Goal: Register for event/course

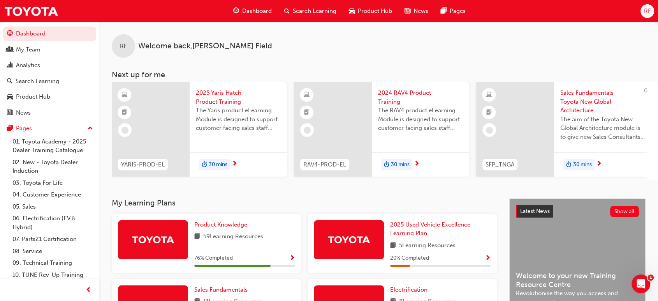
click at [315, 9] on span "Search Learning" at bounding box center [315, 11] width 44 height 9
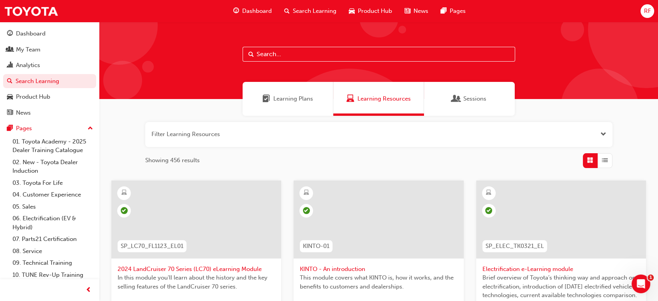
click at [289, 53] on input "text" at bounding box center [379, 54] width 273 height 15
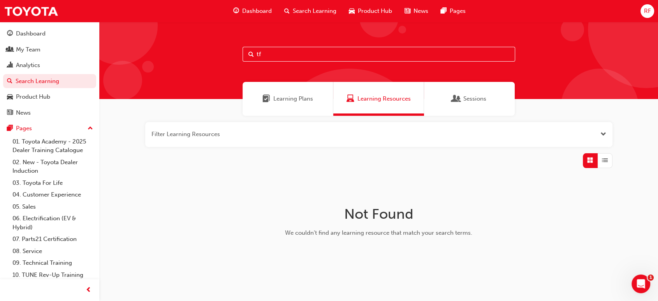
type input "t"
type input "TFLR2025PT2"
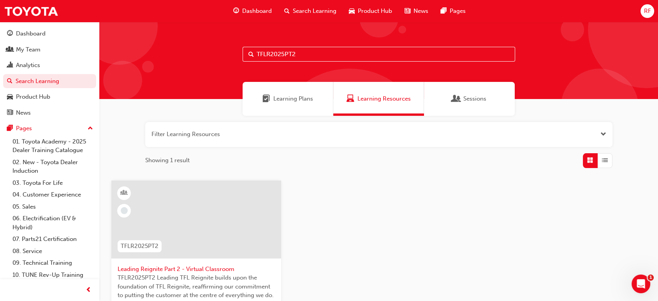
click at [285, 102] on span "Learning Plans" at bounding box center [293, 98] width 40 height 9
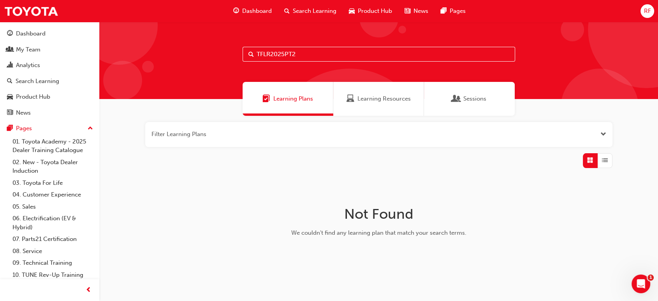
click at [305, 7] on span "Search Learning" at bounding box center [315, 11] width 44 height 9
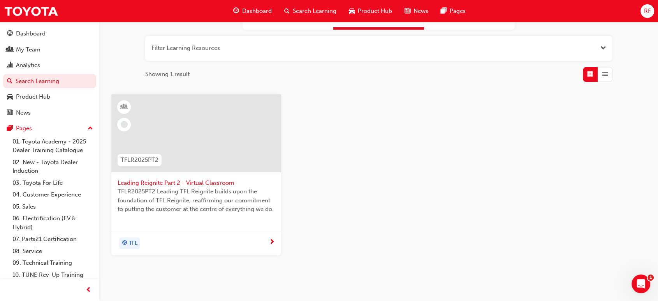
scroll to position [86, 0]
click at [198, 183] on span "Leading Reignite Part 2 - Virtual Classroom" at bounding box center [196, 182] width 157 height 9
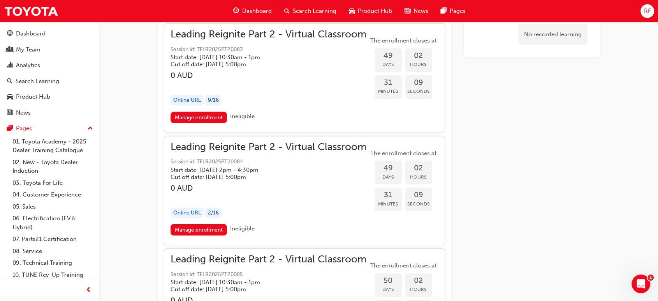
scroll to position [5250, 0]
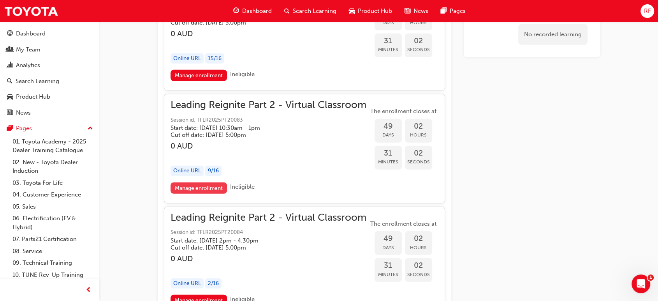
click at [203, 182] on link "Manage enrollment" at bounding box center [199, 187] width 57 height 11
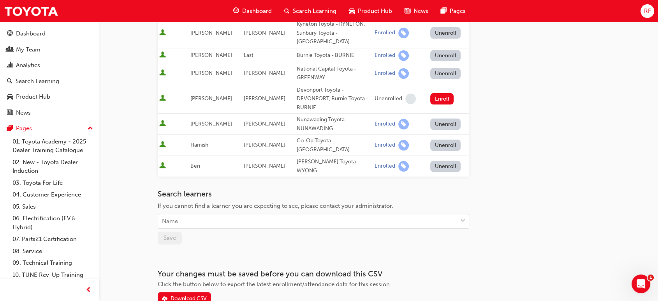
scroll to position [216, 0]
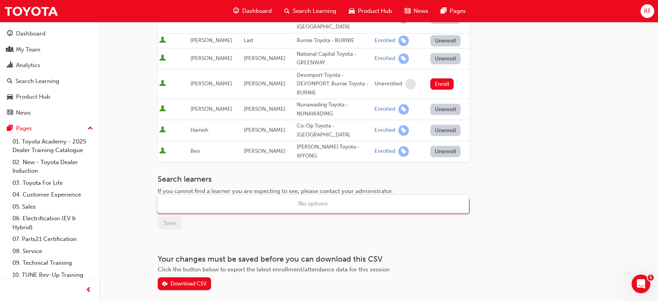
click at [193, 199] on div "Name" at bounding box center [307, 206] width 299 height 14
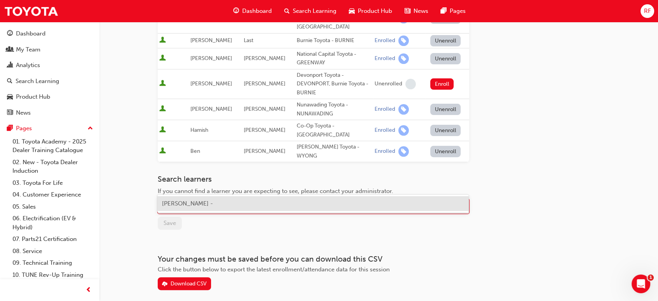
type input "[PERSON_NAME]"
click at [207, 203] on span "[PERSON_NAME] Toyota - [GEOGRAPHIC_DATA]" at bounding box center [228, 203] width 132 height 7
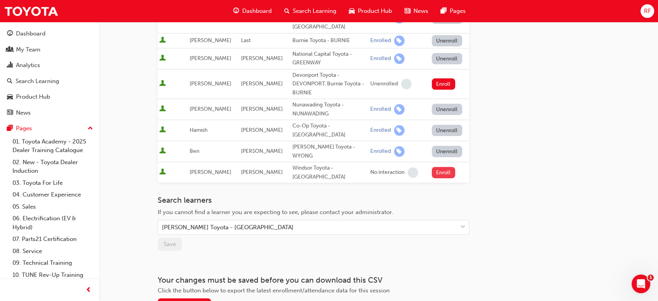
click at [442, 167] on button "Enroll" at bounding box center [443, 172] width 23 height 11
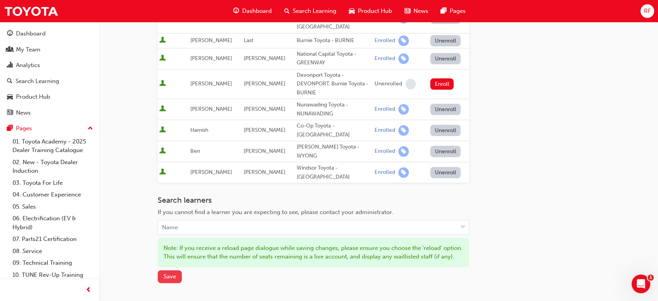
click at [177, 270] on button "Save" at bounding box center [170, 276] width 24 height 13
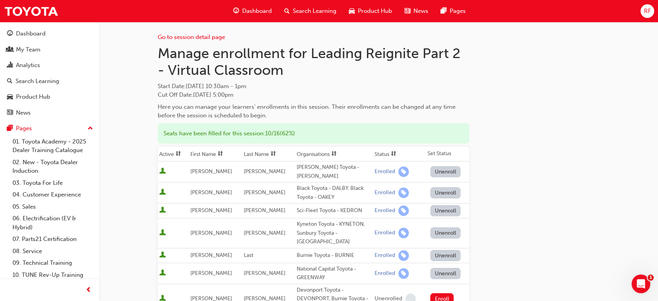
scroll to position [0, 0]
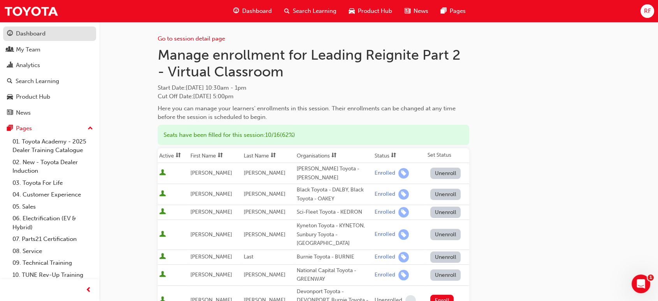
click at [19, 35] on div "Dashboard" at bounding box center [31, 33] width 30 height 9
